Goal: Register for event/course

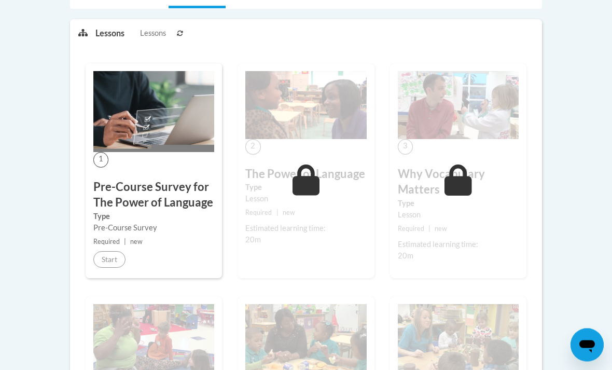
scroll to position [253, 0]
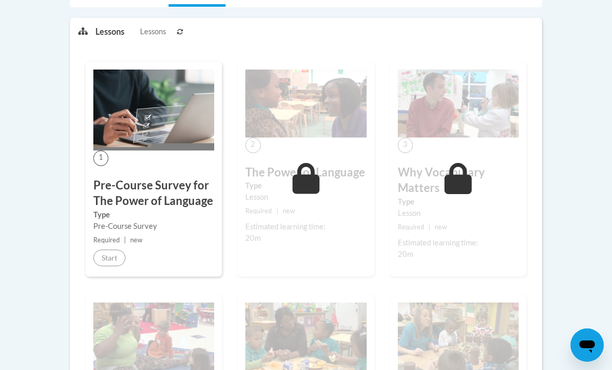
click at [120, 245] on div "1 Pre-Course Survey for The Power of Language Type Pre-Course Survey Required |…" at bounding box center [154, 169] width 136 height 215
click at [126, 260] on div "1 Pre-Course Survey for The Power of Language Type Pre-Course Survey Required |…" at bounding box center [154, 169] width 136 height 215
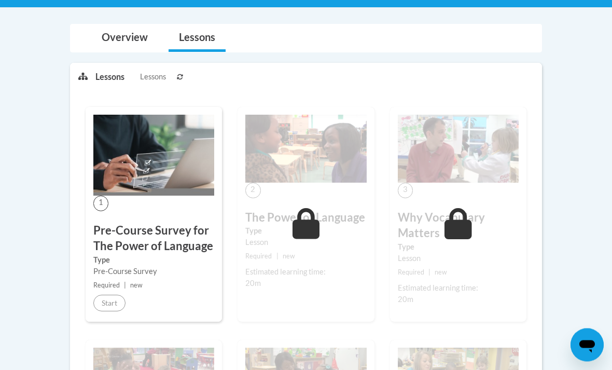
scroll to position [0, 0]
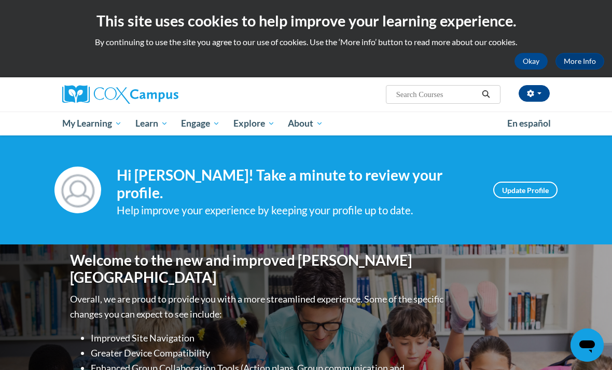
click at [454, 92] on input "Search..." at bounding box center [436, 94] width 83 height 12
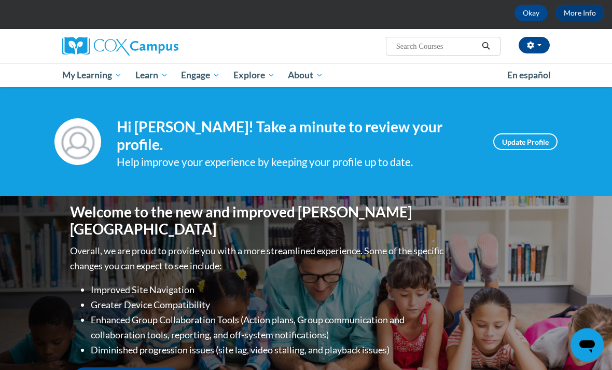
scroll to position [48, 0]
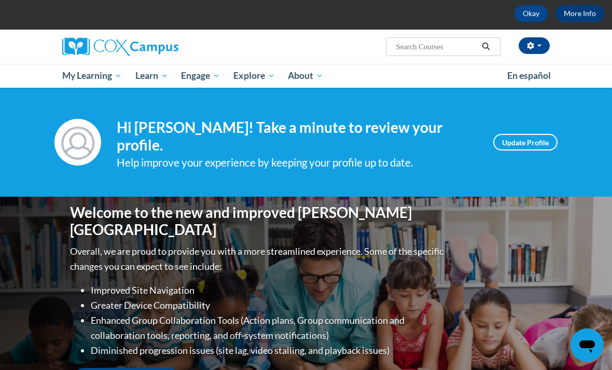
click at [460, 48] on input "Search..." at bounding box center [436, 46] width 83 height 12
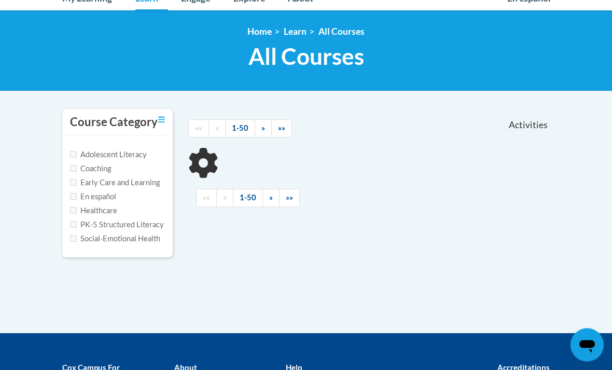
scroll to position [125, 0]
click at [150, 185] on label "Early Care and Learning" at bounding box center [115, 182] width 90 height 11
click at [77, 185] on input "Early Care and Learning" at bounding box center [73, 182] width 7 height 7
checkbox input "true"
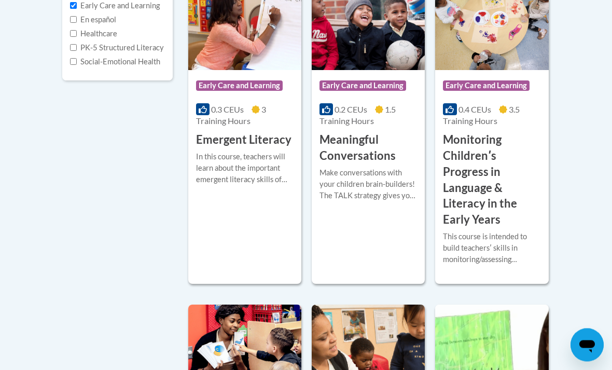
scroll to position [299, 0]
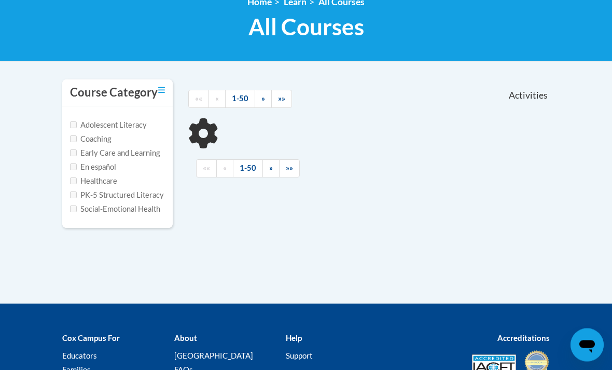
scroll to position [155, 0]
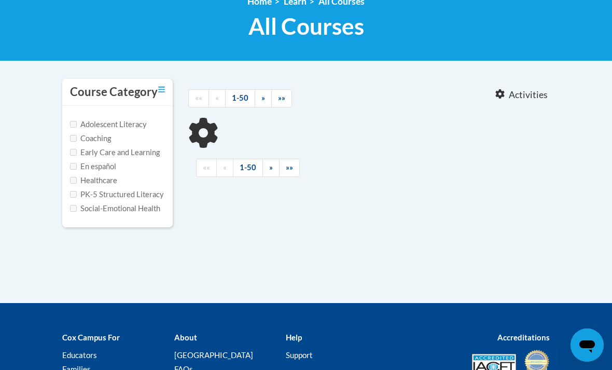
click at [152, 154] on label "Early Care and Learning" at bounding box center [115, 152] width 90 height 11
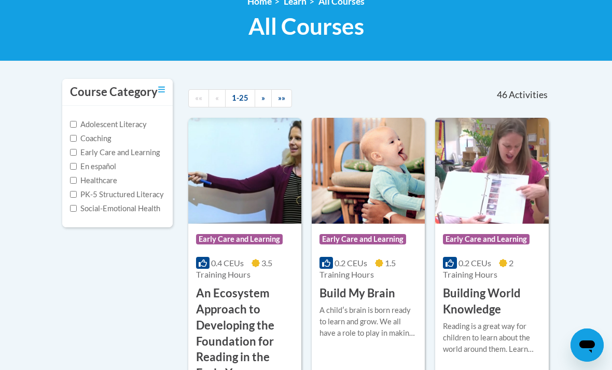
scroll to position [231, 0]
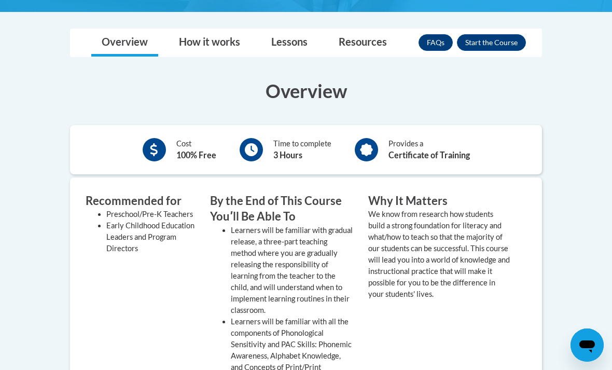
scroll to position [209, 0]
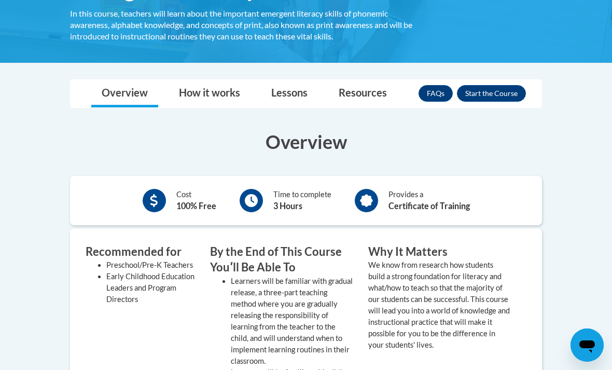
click at [502, 89] on button "Enroll" at bounding box center [491, 93] width 69 height 17
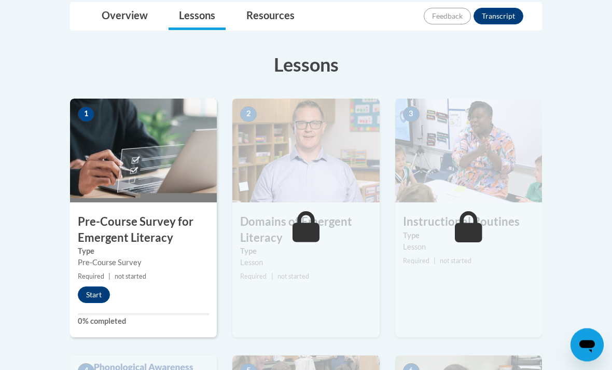
scroll to position [250, 0]
click at [98, 292] on button "Start" at bounding box center [94, 294] width 32 height 17
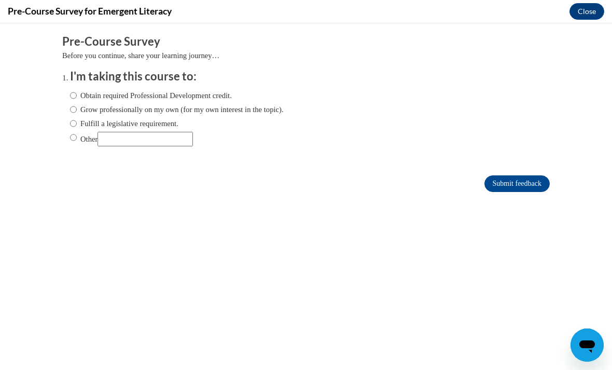
scroll to position [0, 0]
click at [206, 99] on label "Obtain required Professional Development credit." at bounding box center [151, 95] width 162 height 11
click at [77, 99] on input "Obtain required Professional Development credit." at bounding box center [73, 95] width 7 height 11
radio input "true"
click at [267, 114] on label "Grow professionally on my own (for my own interest in the topic)." at bounding box center [177, 109] width 214 height 11
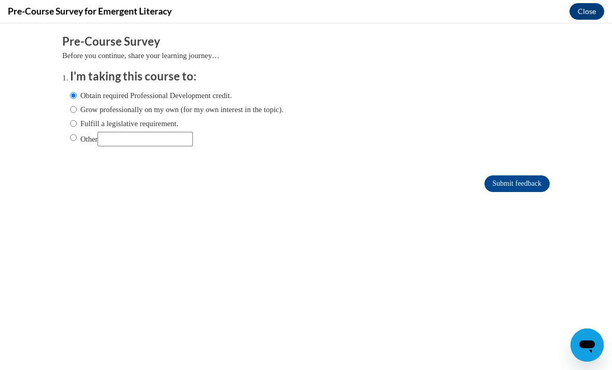
click at [77, 114] on input "Grow professionally on my own (for my own interest in the topic)." at bounding box center [73, 109] width 7 height 11
radio input "true"
click at [515, 180] on input "Submit feedback" at bounding box center [516, 183] width 65 height 17
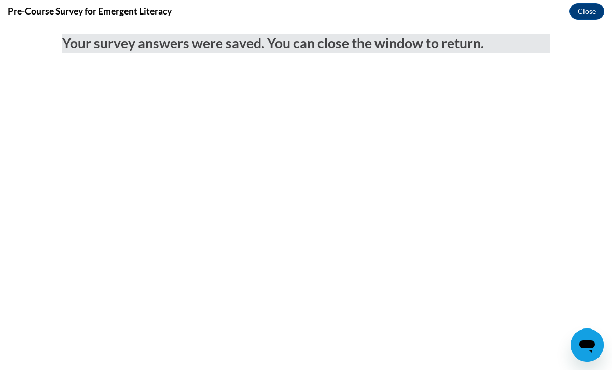
click at [589, 19] on button "Close" at bounding box center [586, 11] width 35 height 17
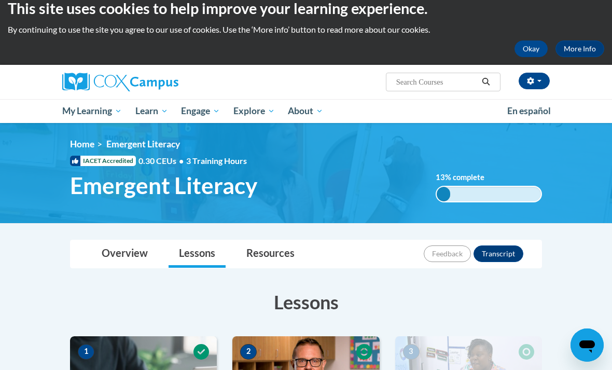
scroll to position [14, 0]
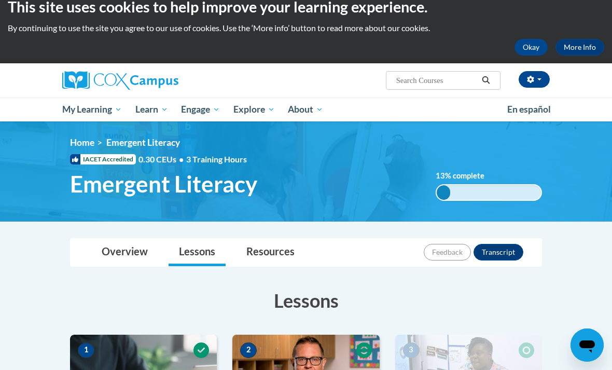
click at [489, 85] on button "Search" at bounding box center [486, 80] width 16 height 12
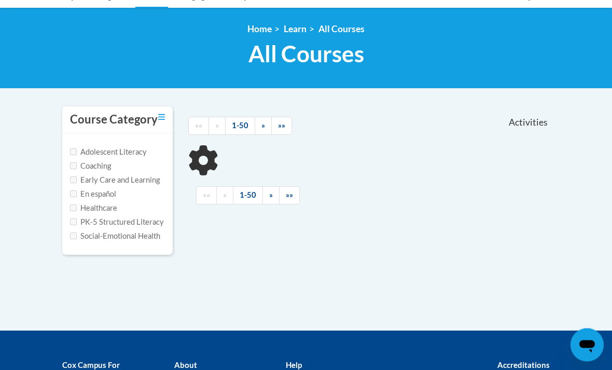
scroll to position [128, 0]
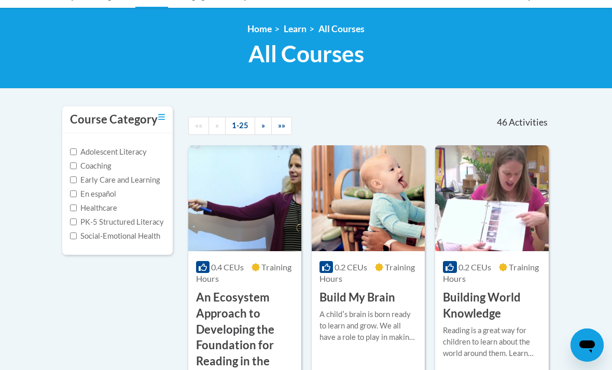
click at [151, 182] on label "Early Care and Learning" at bounding box center [115, 179] width 90 height 11
click at [77, 182] on input "Early Care and Learning" at bounding box center [73, 179] width 7 height 7
checkbox input "true"
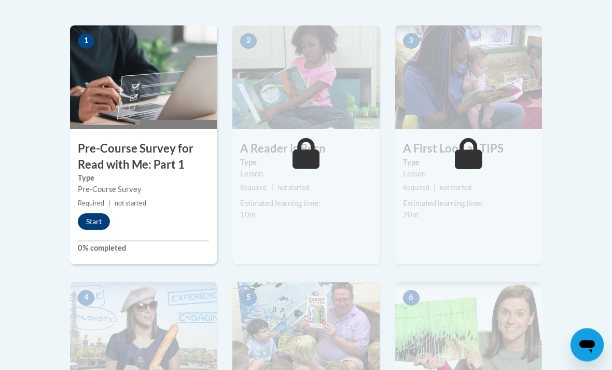
click at [89, 227] on button "Start" at bounding box center [94, 222] width 32 height 17
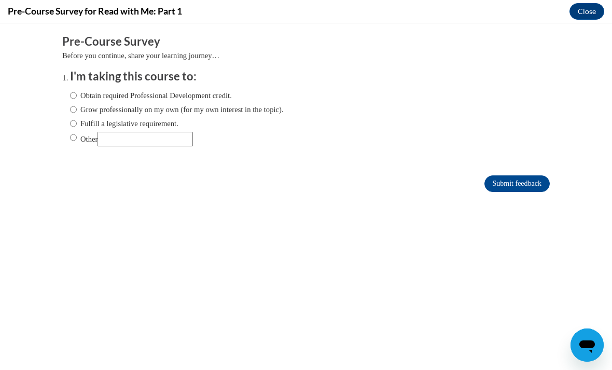
click at [277, 111] on label "Grow professionally on my own (for my own interest in the topic)." at bounding box center [177, 109] width 214 height 11
click at [77, 111] on input "Grow professionally on my own (for my own interest in the topic)." at bounding box center [73, 109] width 7 height 11
radio input "true"
click at [532, 185] on input "Submit feedback" at bounding box center [516, 183] width 65 height 17
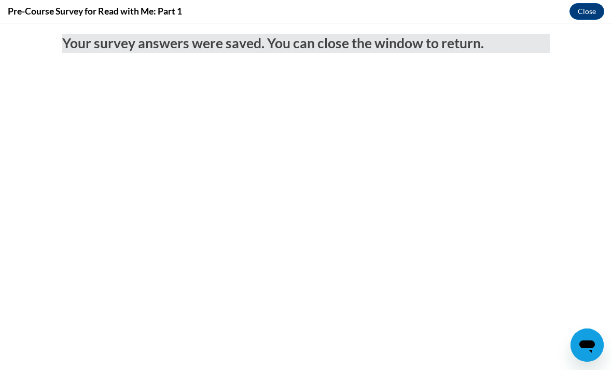
click at [599, 4] on button "Close" at bounding box center [586, 11] width 35 height 17
